Goal: Task Accomplishment & Management: Manage account settings

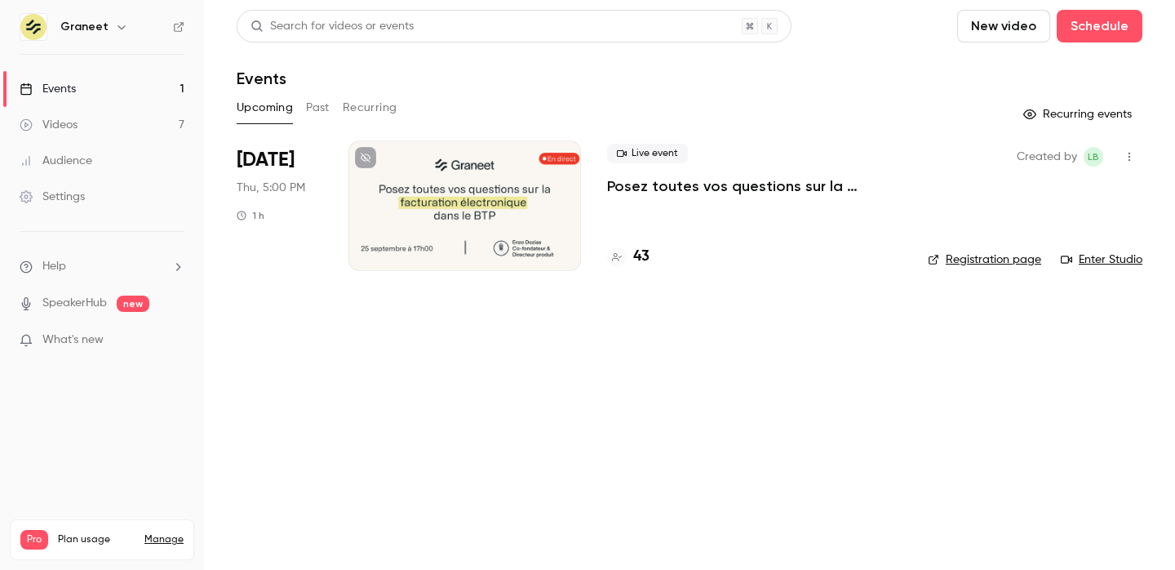
click at [572, 182] on div at bounding box center [464, 205] width 233 height 131
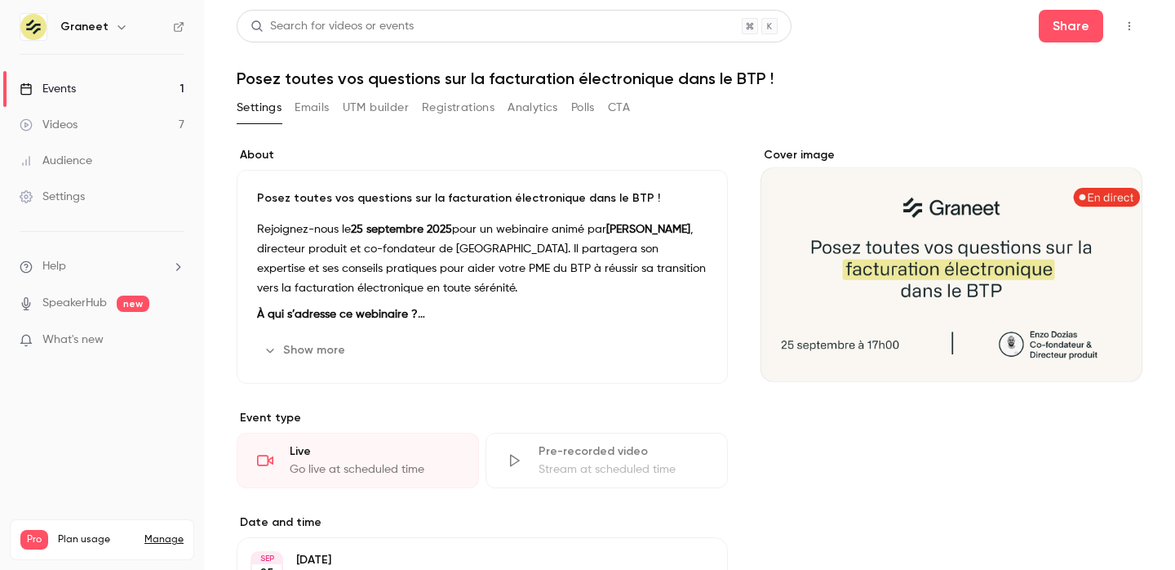
click at [461, 100] on button "Registrations" at bounding box center [458, 108] width 73 height 26
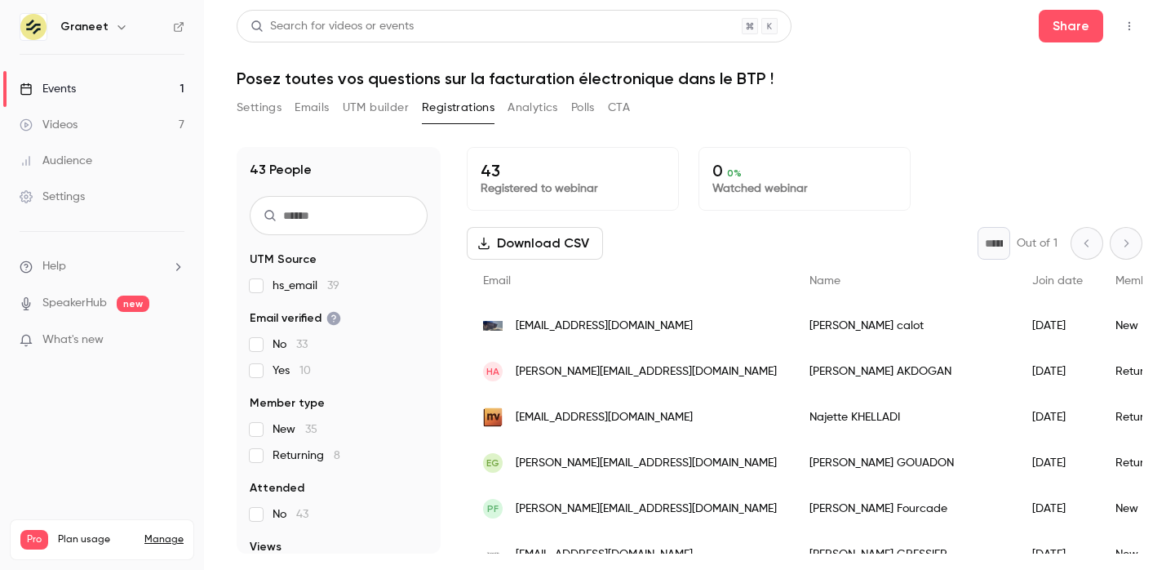
click at [778, 114] on div "Settings Emails UTM builder Registrations Analytics Polls CTA" at bounding box center [690, 111] width 906 height 33
